Goal: Transaction & Acquisition: Purchase product/service

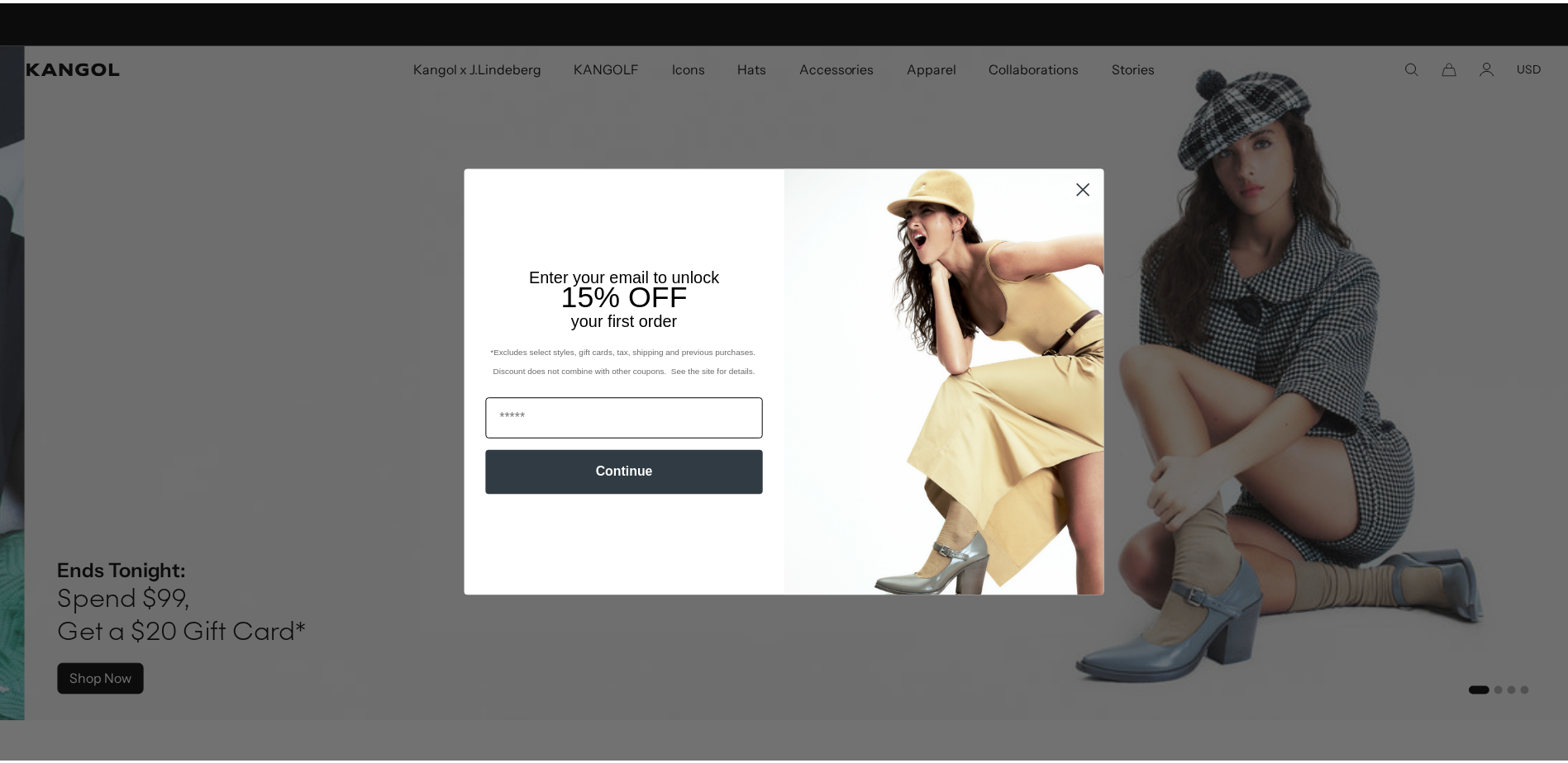
scroll to position [0, 340]
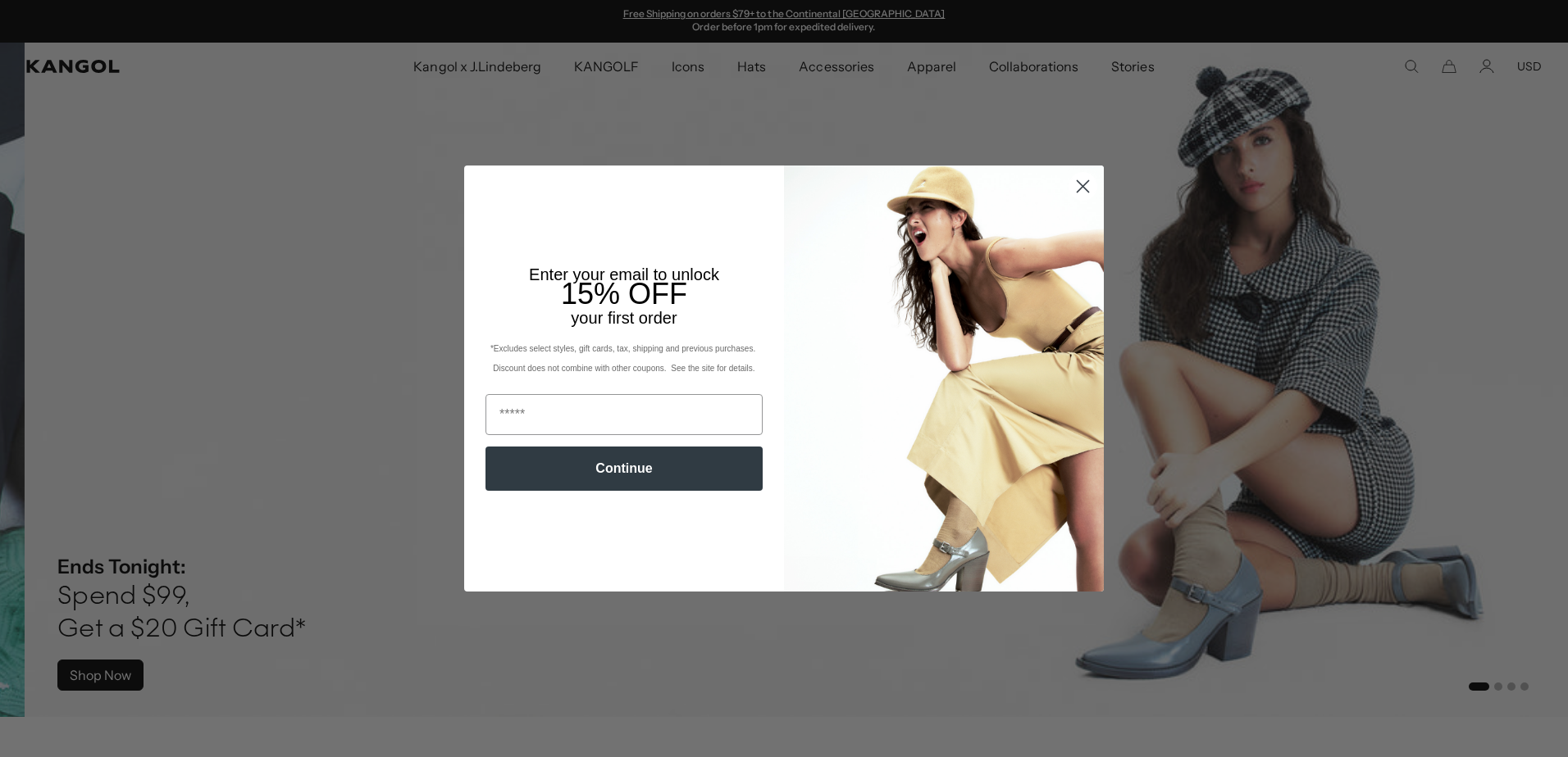
click at [1085, 200] on circle "Close dialog" at bounding box center [1083, 187] width 27 height 27
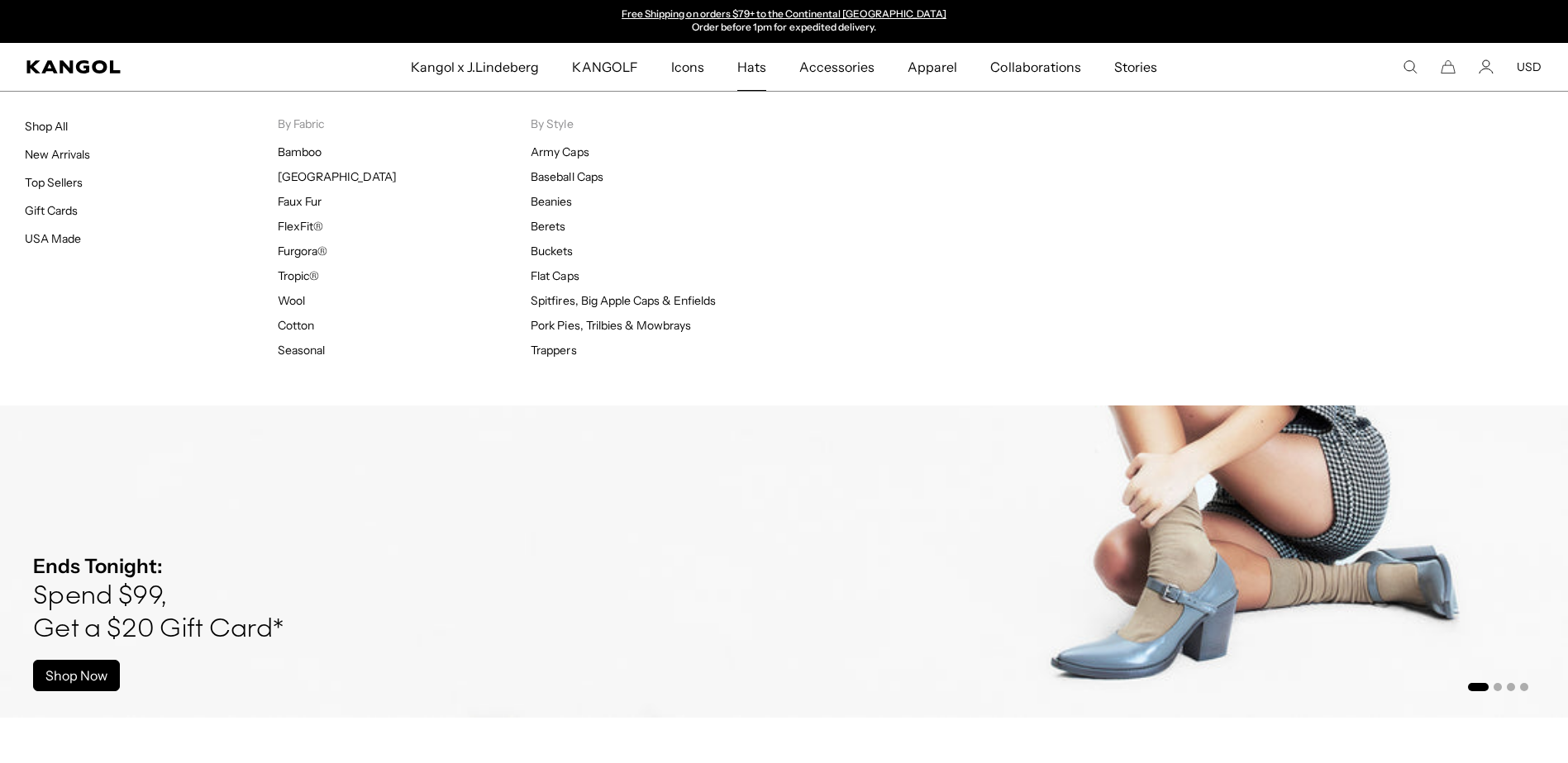
click at [749, 73] on span "Hats" at bounding box center [752, 67] width 28 height 48
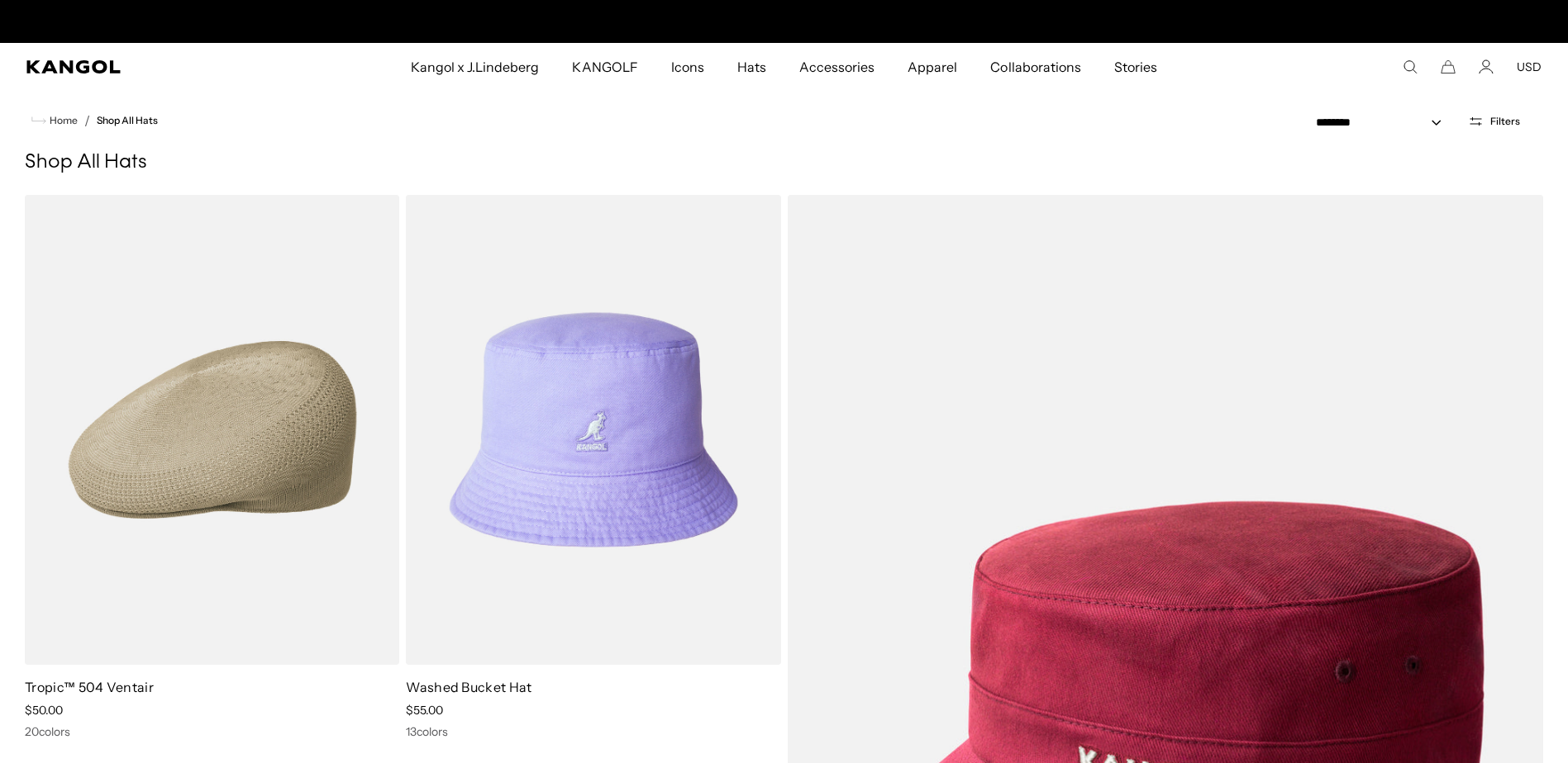
click at [1407, 67] on icon "Search here" at bounding box center [1410, 67] width 15 height 15
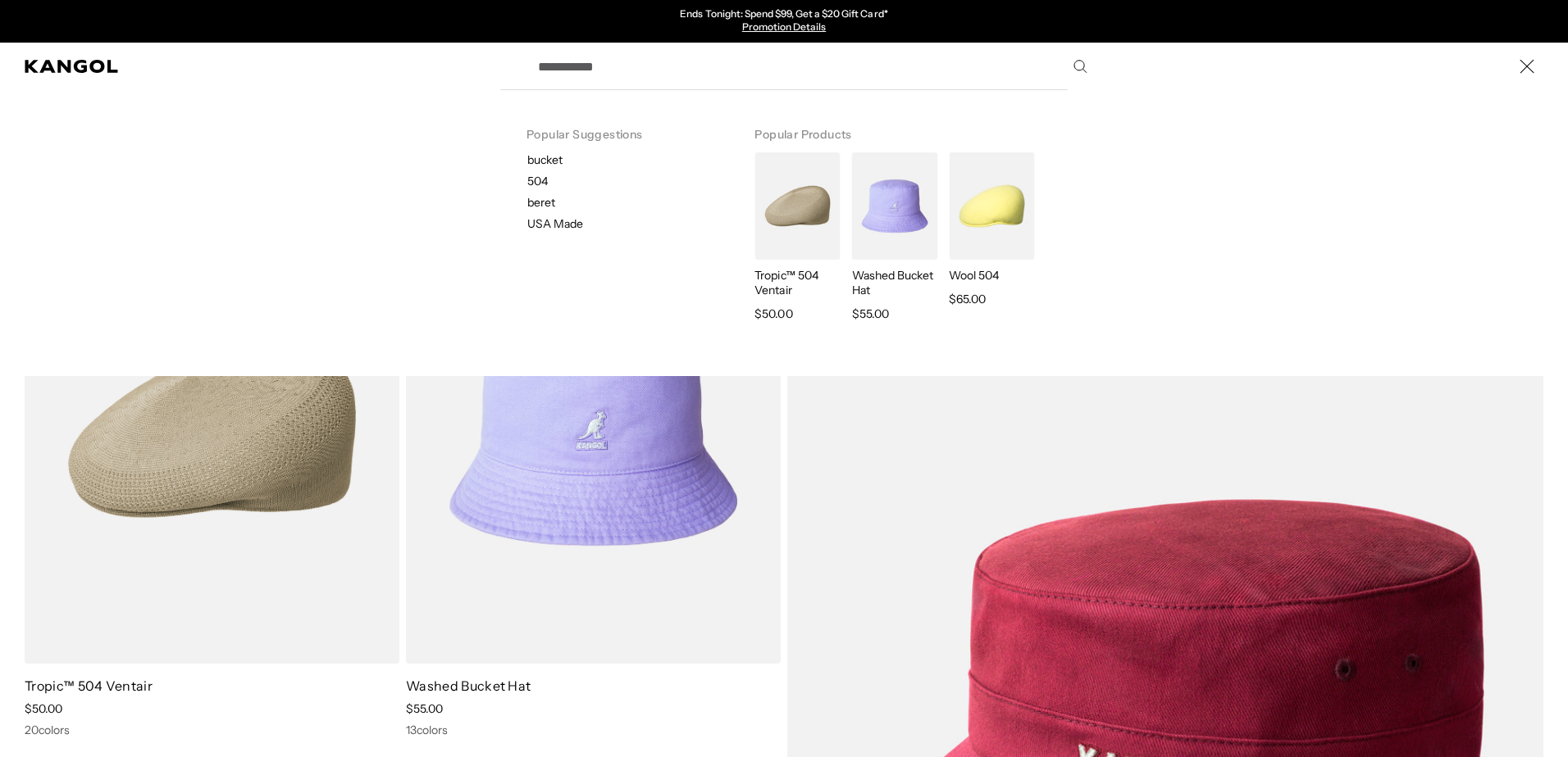
click at [611, 59] on label "Search here" at bounding box center [585, 59] width 74 height 0
click at [611, 59] on input "Search here" at bounding box center [812, 66] width 566 height 41
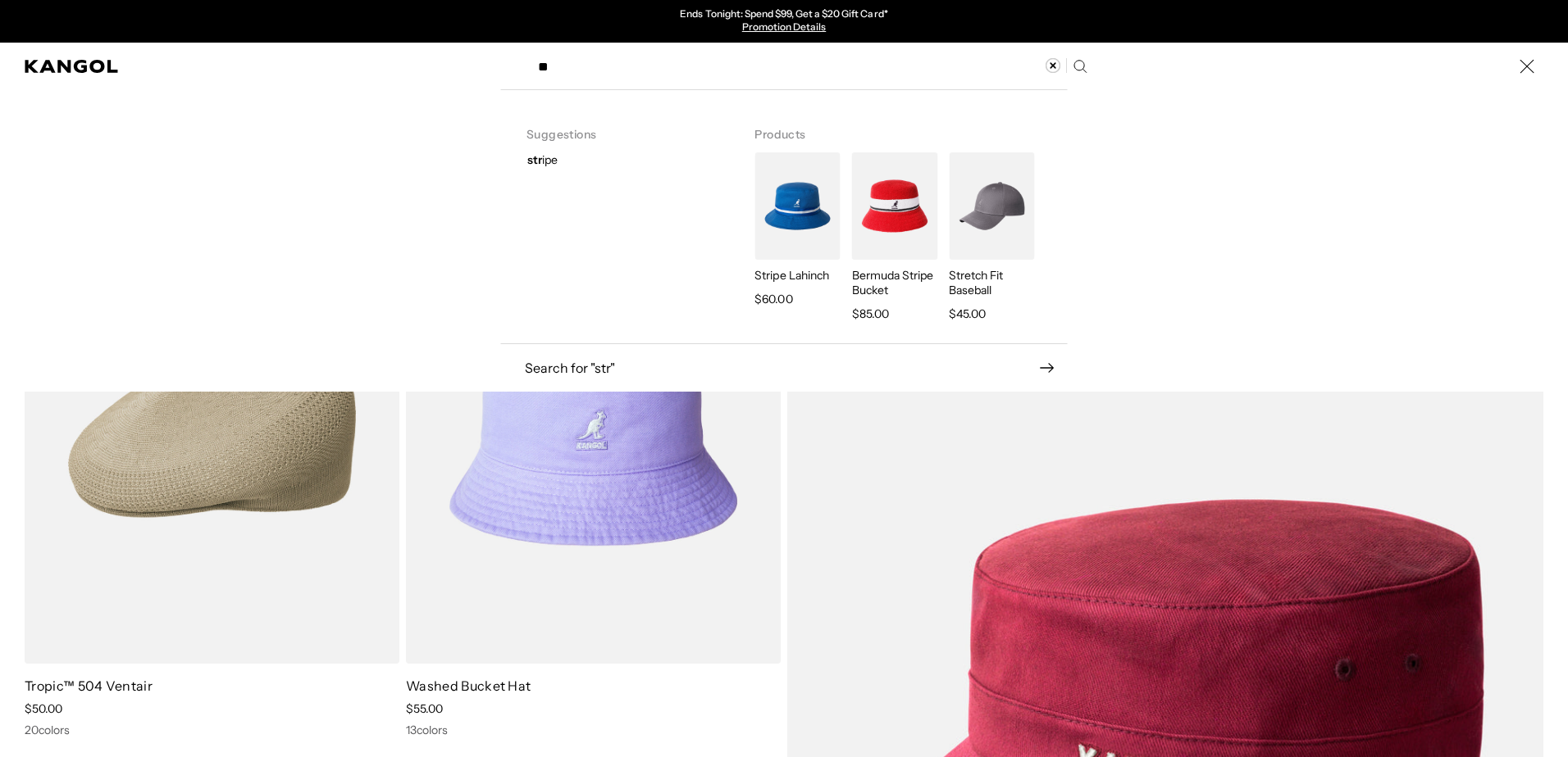
type input "*"
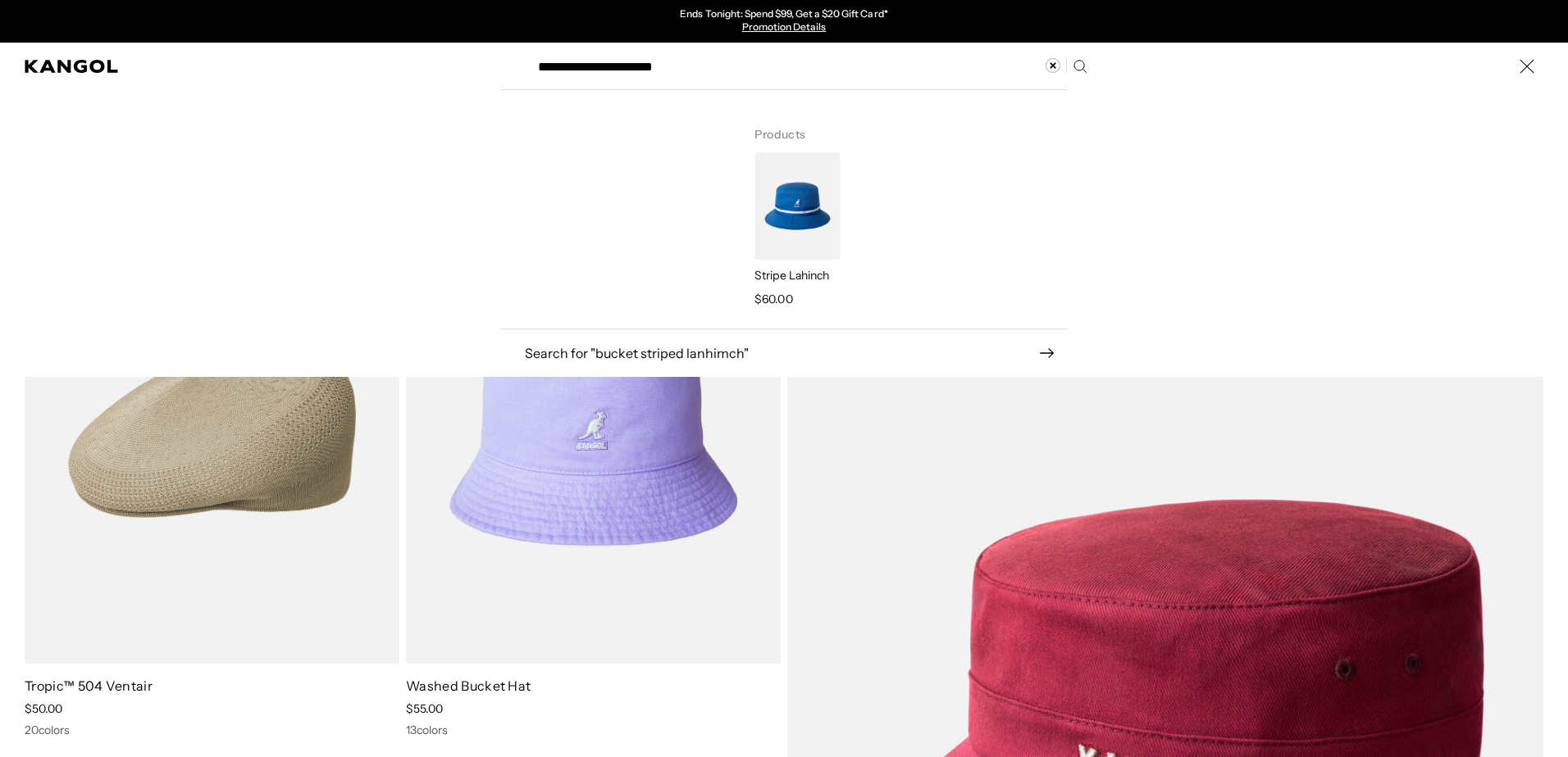
type input "**********"
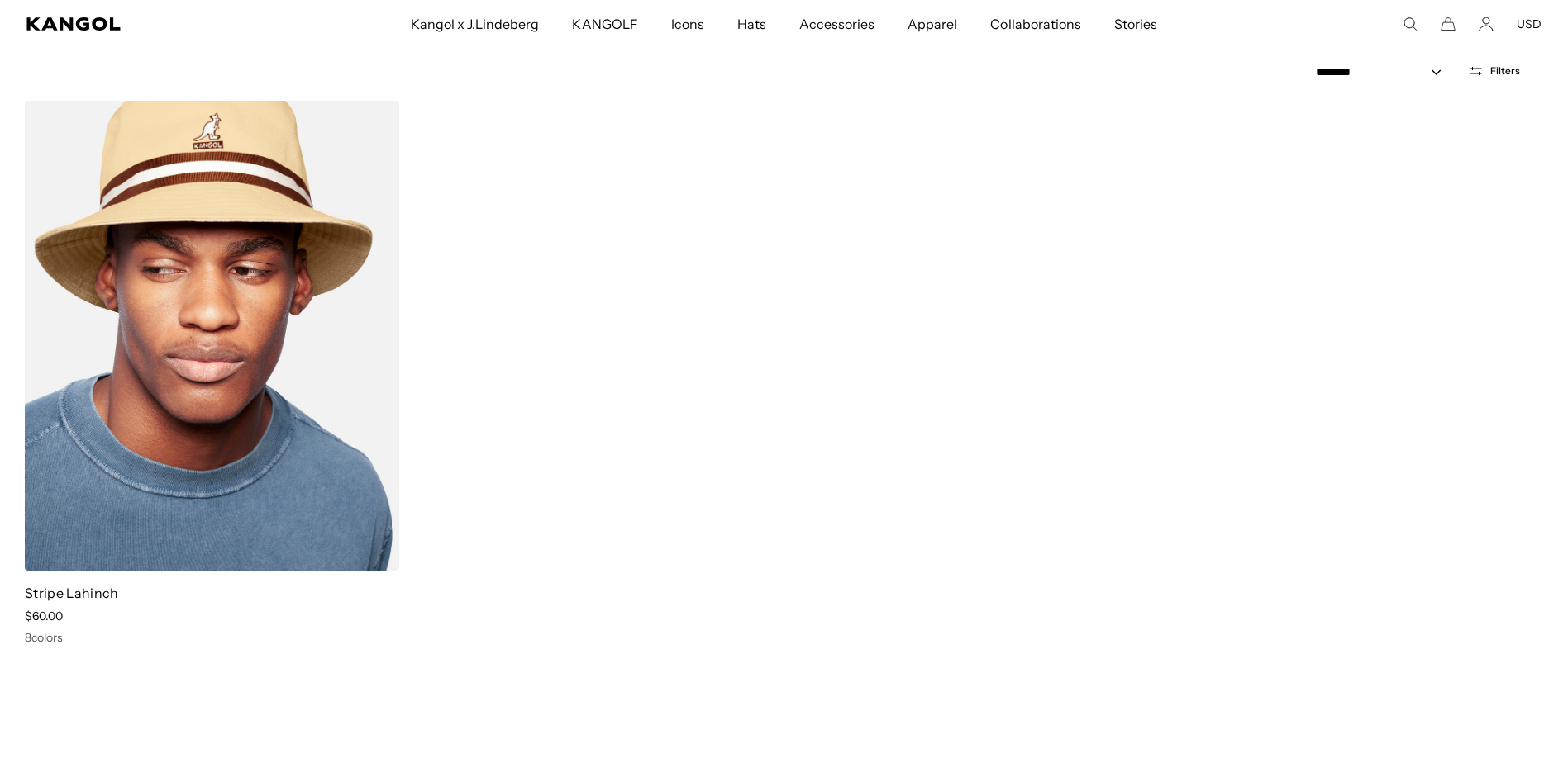
scroll to position [0, 340]
click at [268, 362] on img at bounding box center [212, 335] width 375 height 470
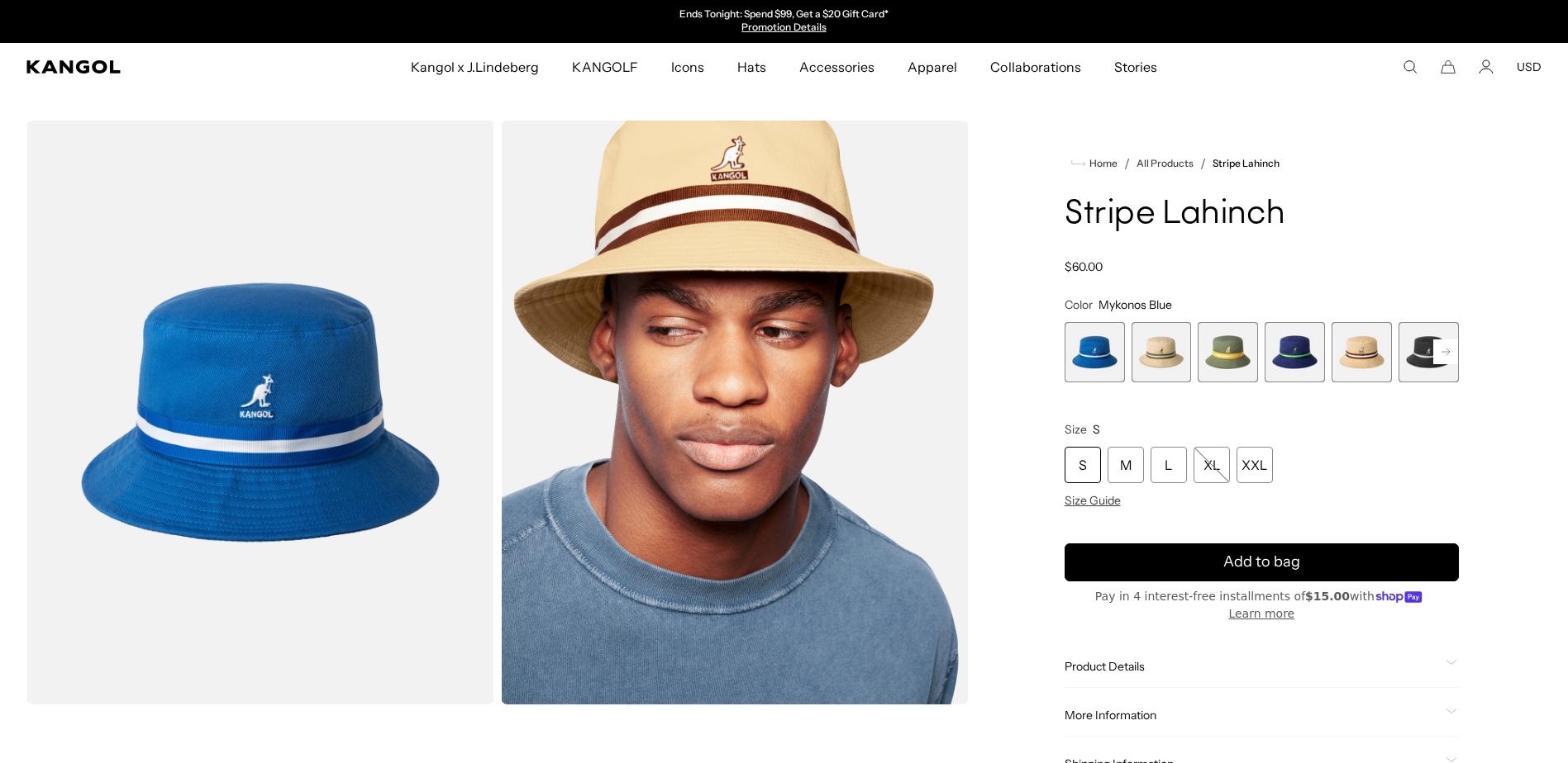
scroll to position [86, 0]
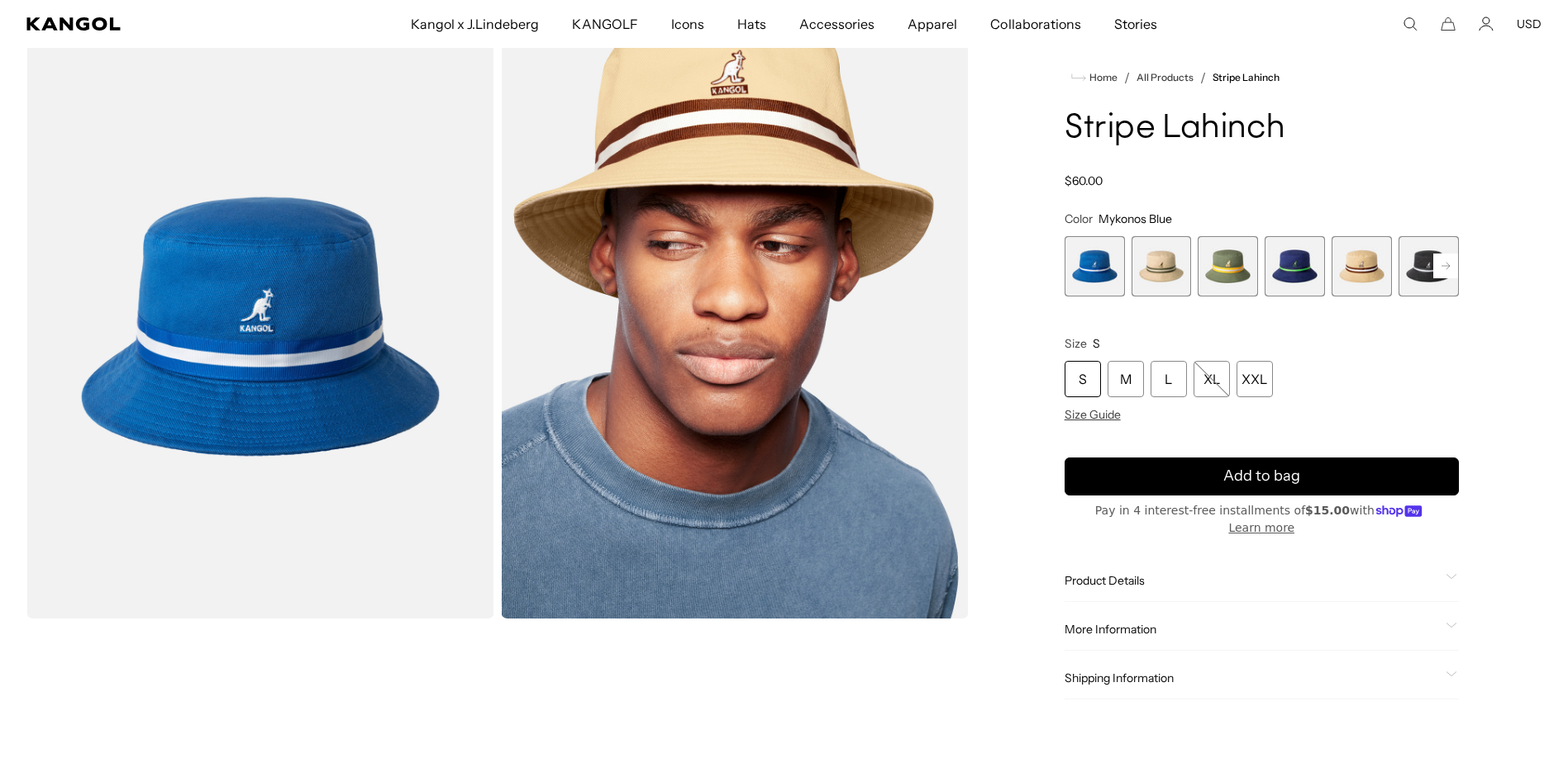
click at [1420, 268] on span "6 of 9" at bounding box center [1429, 267] width 61 height 61
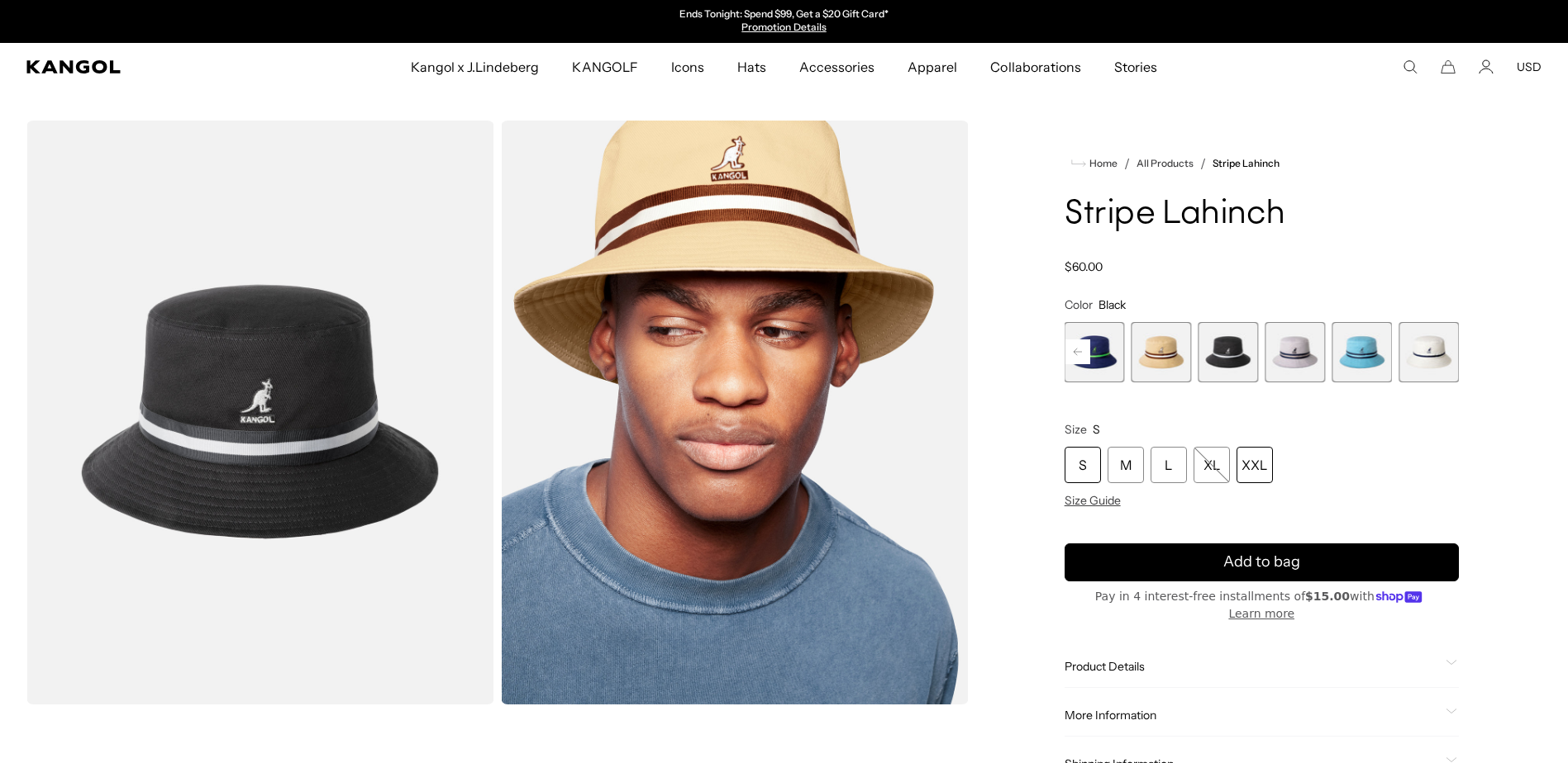
click at [1248, 469] on div "XXL" at bounding box center [1254, 465] width 36 height 36
click at [1078, 351] on icon at bounding box center [1077, 351] width 25 height 26
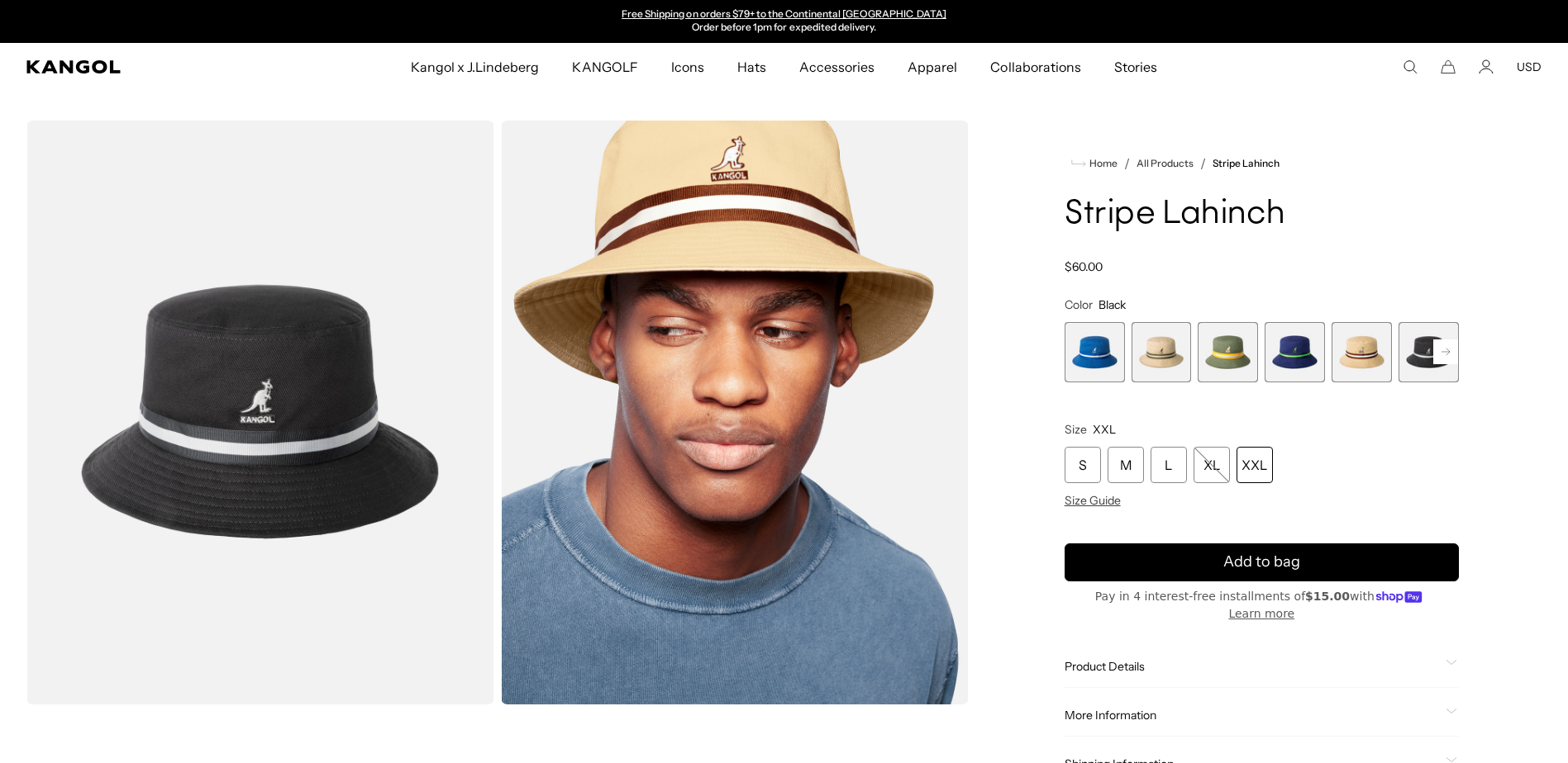
click at [1078, 351] on span "1 of 9" at bounding box center [1095, 353] width 61 height 61
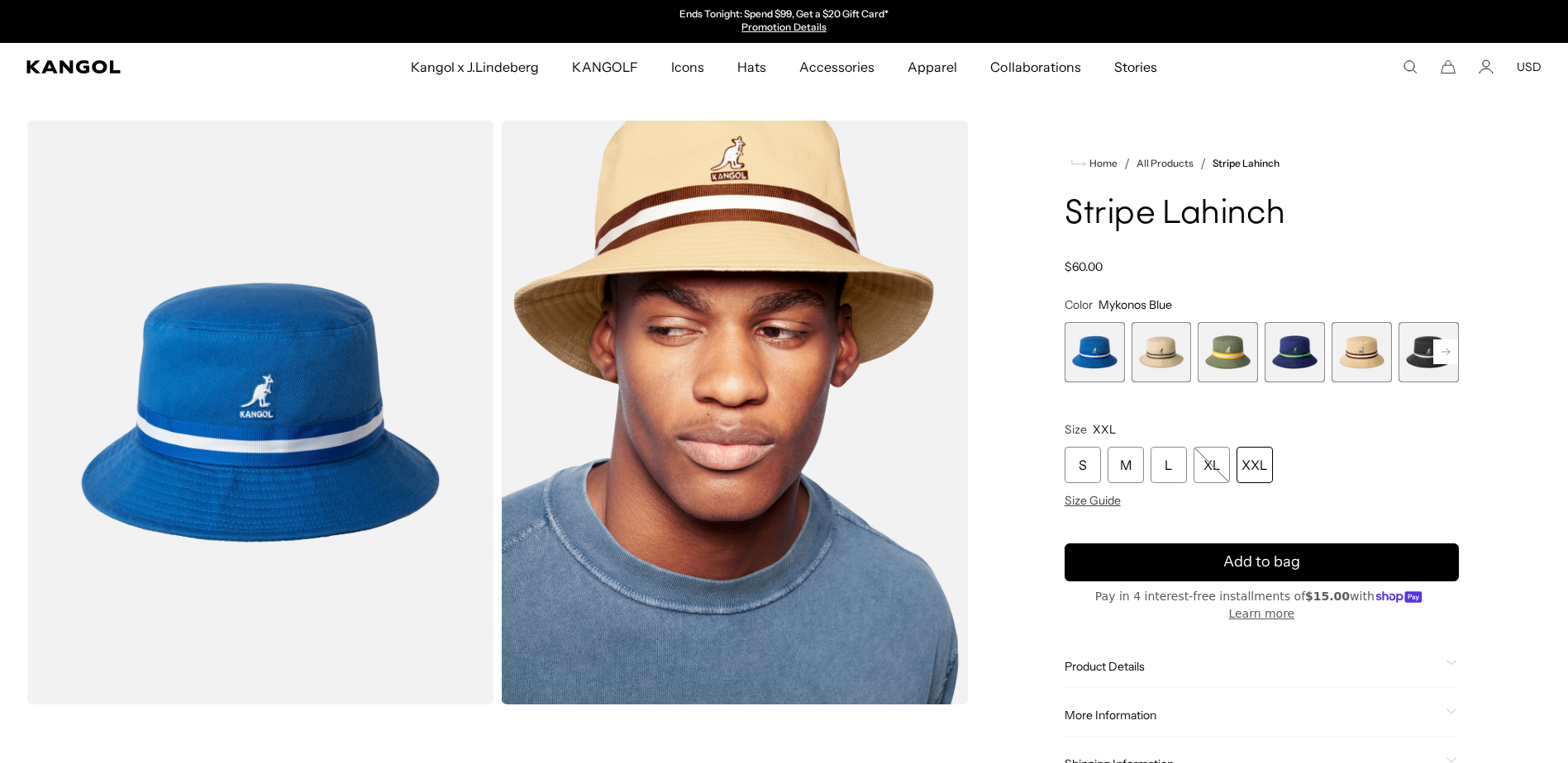
click at [1289, 354] on span "4 of 9" at bounding box center [1295, 353] width 61 height 61
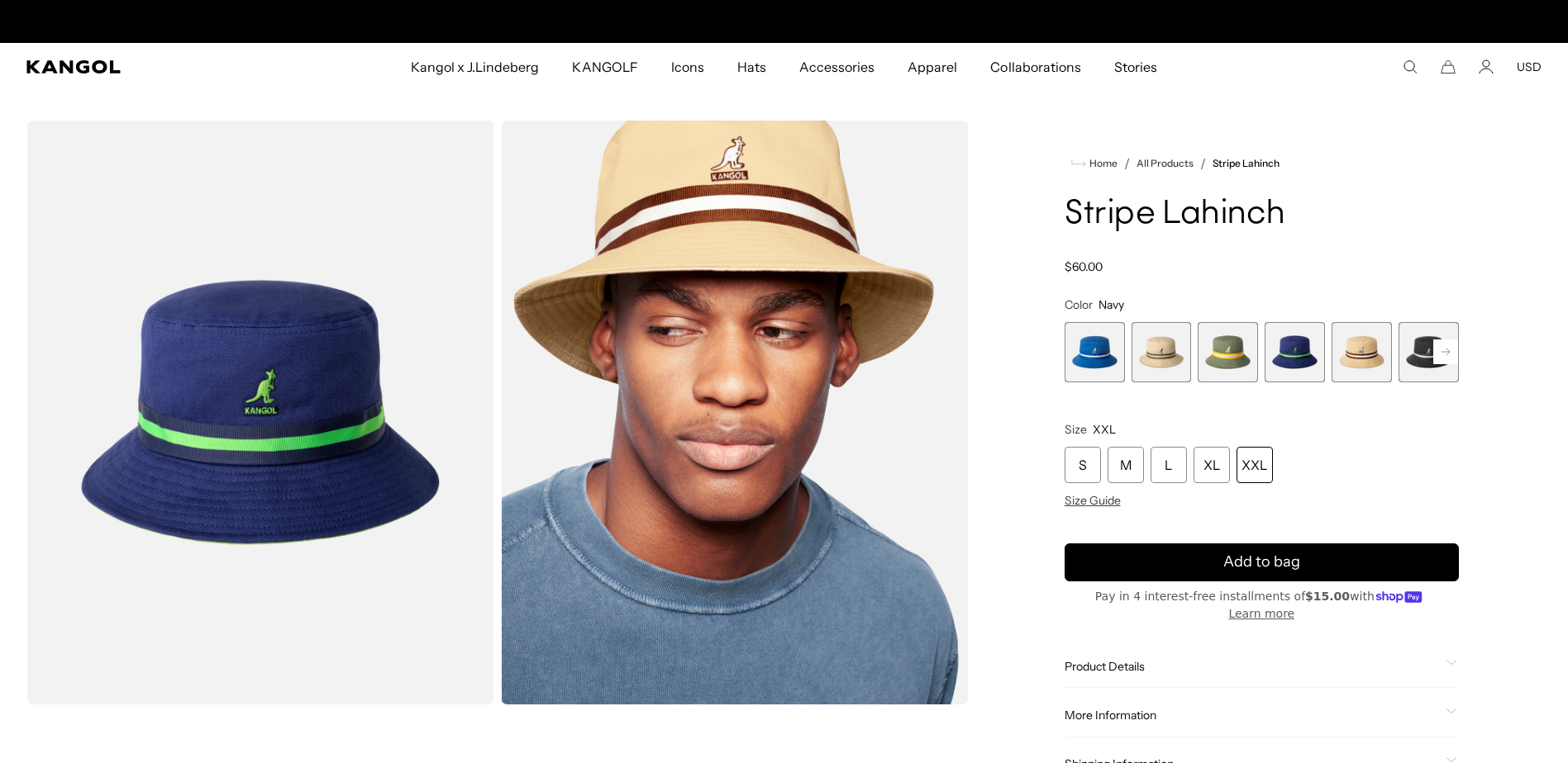
scroll to position [0, 340]
click at [1417, 363] on span "6 of 9" at bounding box center [1429, 353] width 61 height 61
